Goal: Navigation & Orientation: Find specific page/section

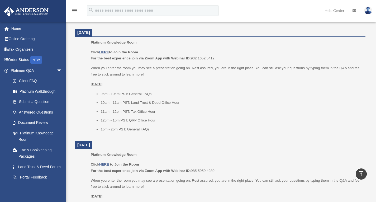
scroll to position [332, 0]
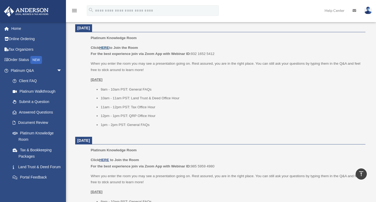
click at [105, 46] on u "HERE" at bounding box center [104, 48] width 10 height 4
click at [26, 150] on link "Tax & Bookkeeping Packages" at bounding box center [38, 153] width 62 height 17
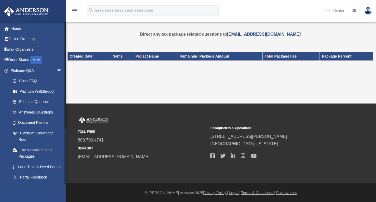
scroll to position [79, 0]
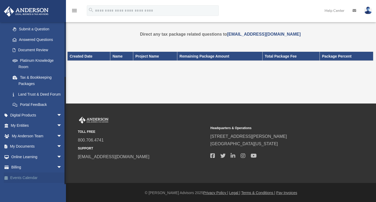
drag, startPoint x: 65, startPoint y: 176, endPoint x: 64, endPoint y: 182, distance: 5.6
click at [64, 182] on div "tejaswi.madisa@gmail.com Sign Out tejaswi.madisa@gmail.com Home Online Ordering…" at bounding box center [33, 103] width 66 height 162
click at [71, 9] on icon "menu" at bounding box center [74, 10] width 6 height 6
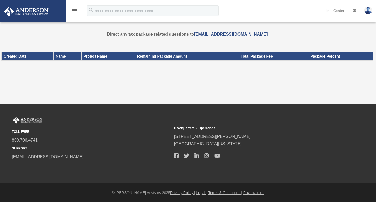
click at [71, 9] on icon "menu" at bounding box center [74, 10] width 6 height 6
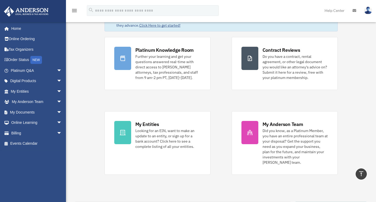
scroll to position [22, 0]
